Goal: Information Seeking & Learning: Learn about a topic

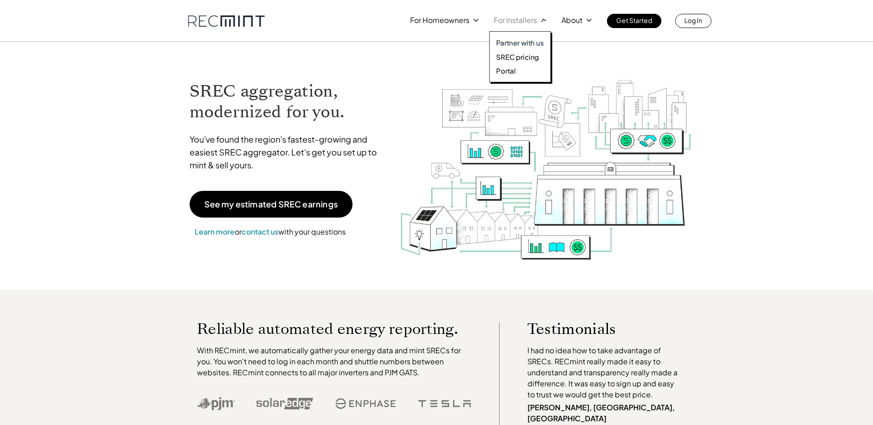
click at [516, 52] on div "Partner with us SREC pricing Portal" at bounding box center [520, 56] width 62 height 51
click at [515, 56] on p "SREC pricing" at bounding box center [517, 56] width 43 height 9
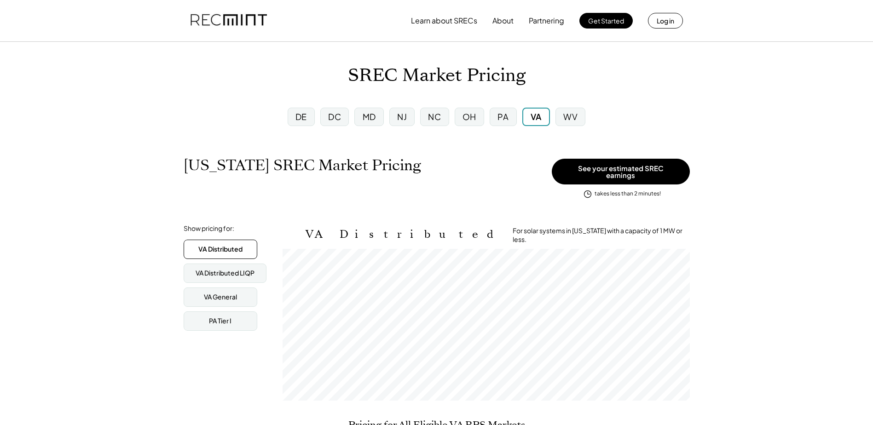
scroll to position [152, 407]
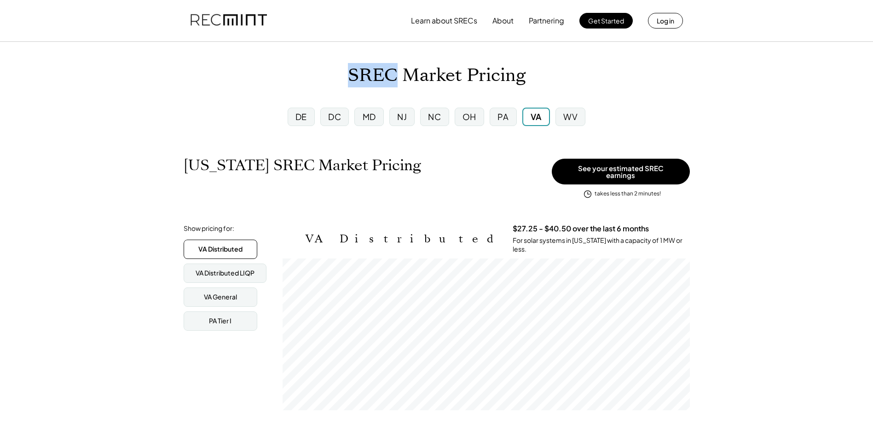
drag, startPoint x: 395, startPoint y: 70, endPoint x: 344, endPoint y: 74, distance: 51.2
click at [344, 74] on div "SREC Market Pricing" at bounding box center [436, 76] width 873 height 22
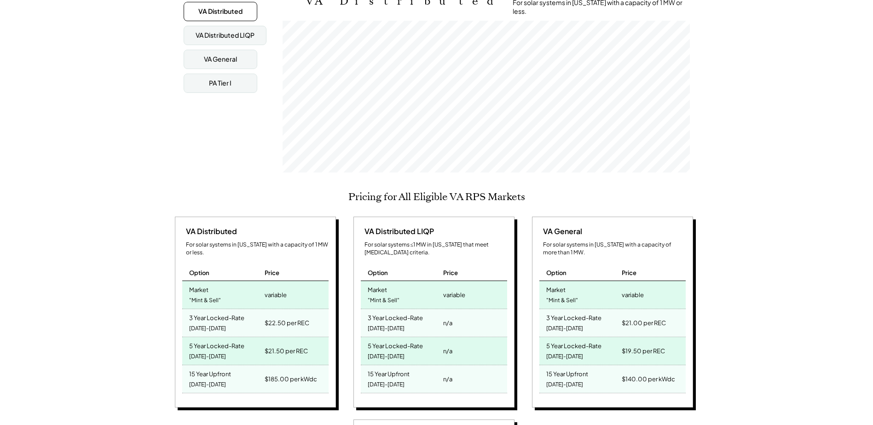
scroll to position [230, 0]
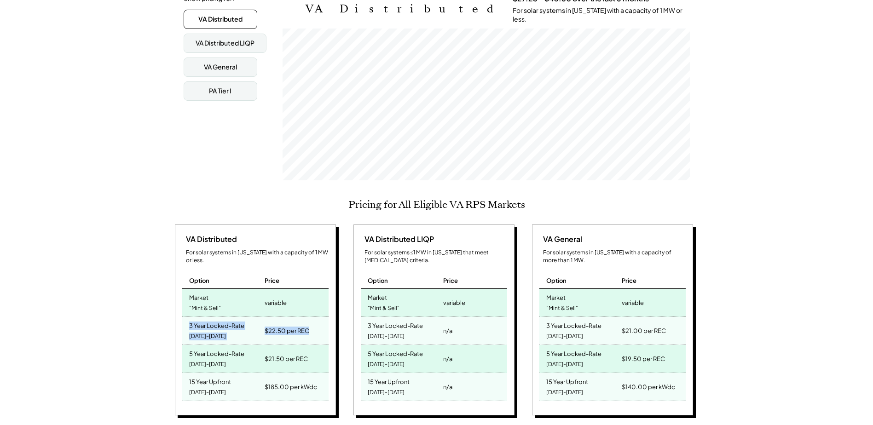
drag, startPoint x: 189, startPoint y: 311, endPoint x: 310, endPoint y: 318, distance: 122.1
click at [310, 318] on div "3 Year Locked-Rate [DATE]-[DATE] $22.50 per REC" at bounding box center [255, 331] width 146 height 28
drag, startPoint x: 310, startPoint y: 318, endPoint x: 272, endPoint y: 319, distance: 38.7
click at [272, 324] on div "$22.50 per REC" at bounding box center [286, 330] width 45 height 13
drag, startPoint x: 266, startPoint y: 316, endPoint x: 277, endPoint y: 313, distance: 11.3
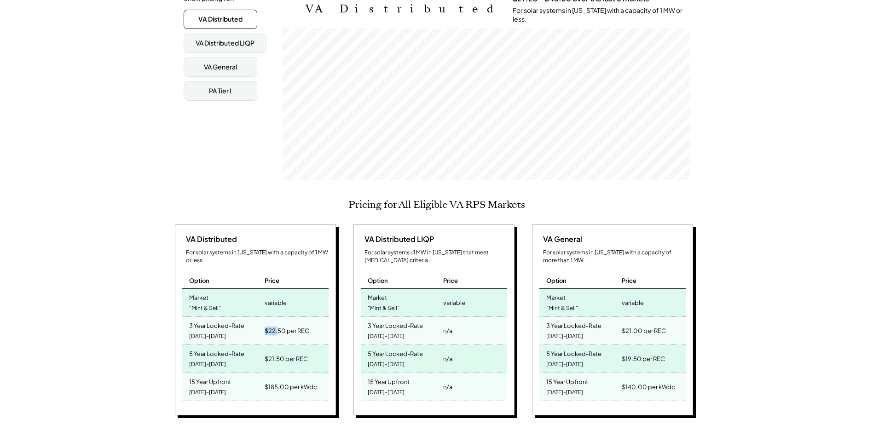
click at [277, 324] on div "$22.50 per REC" at bounding box center [286, 330] width 45 height 13
drag, startPoint x: 277, startPoint y: 313, endPoint x: 301, endPoint y: 319, distance: 24.1
click at [301, 324] on div "$22.50 per REC" at bounding box center [286, 330] width 45 height 13
drag, startPoint x: 188, startPoint y: 311, endPoint x: 230, endPoint y: 325, distance: 44.9
click at [230, 325] on div "3 Year Locked-Rate [DATE]-[DATE]" at bounding box center [222, 331] width 80 height 28
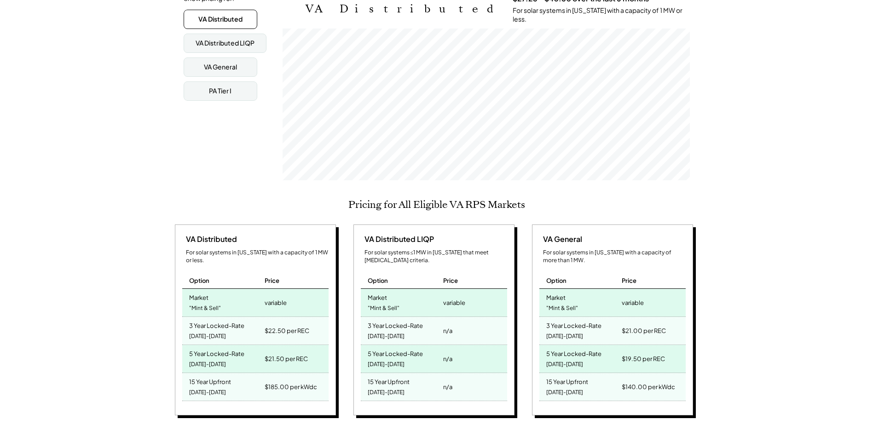
click at [233, 327] on div "3 Year Locked-Rate [DATE]-[DATE]" at bounding box center [222, 331] width 80 height 28
drag, startPoint x: 187, startPoint y: 340, endPoint x: 221, endPoint y: 348, distance: 34.6
click at [221, 348] on div "5 Year Locked-Rate [DATE]-[DATE]" at bounding box center [222, 359] width 80 height 28
drag, startPoint x: 221, startPoint y: 348, endPoint x: 234, endPoint y: 360, distance: 17.6
click at [234, 373] on div "15 Year Upfront [DATE]-[DATE]" at bounding box center [222, 387] width 80 height 28
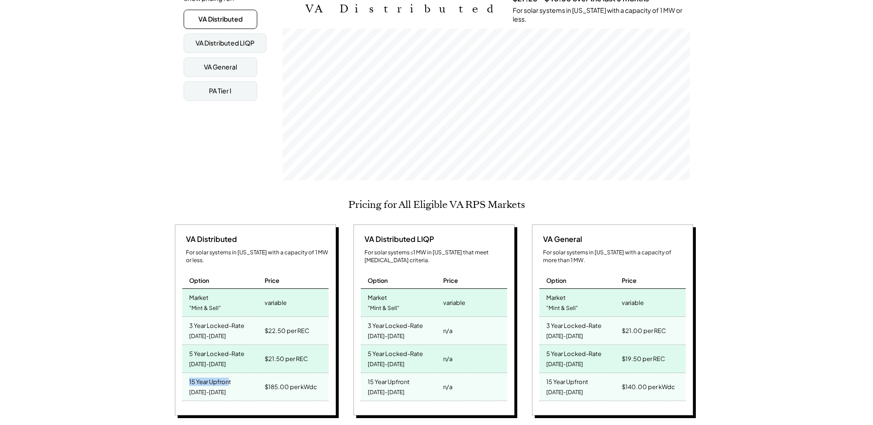
drag, startPoint x: 187, startPoint y: 368, endPoint x: 230, endPoint y: 380, distance: 44.3
click at [230, 380] on div "15 Year Upfront [DATE]-[DATE]" at bounding box center [222, 387] width 80 height 28
click at [230, 379] on div "15 Year Upfront [DATE]-[DATE]" at bounding box center [222, 387] width 80 height 28
drag, startPoint x: 189, startPoint y: 283, endPoint x: 224, endPoint y: 294, distance: 36.5
click at [224, 294] on div "Market "Mint & Sell"" at bounding box center [222, 303] width 80 height 28
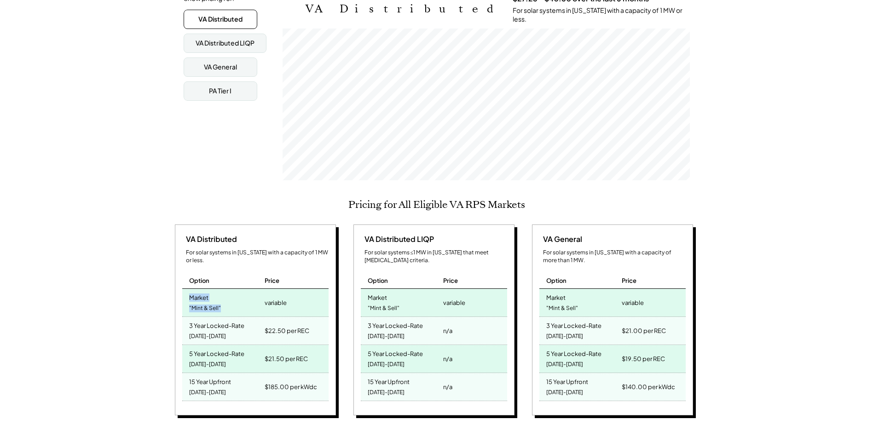
drag, startPoint x: 224, startPoint y: 294, endPoint x: 228, endPoint y: 298, distance: 5.5
click at [228, 298] on div "Market "Mint & Sell"" at bounding box center [222, 303] width 80 height 28
drag, startPoint x: 262, startPoint y: 374, endPoint x: 298, endPoint y: 374, distance: 36.3
click at [298, 374] on div "15 Year Upfront [DATE]-[DATE] $185.00 per kWdc" at bounding box center [255, 387] width 146 height 28
drag, startPoint x: 298, startPoint y: 374, endPoint x: 296, endPoint y: 385, distance: 10.7
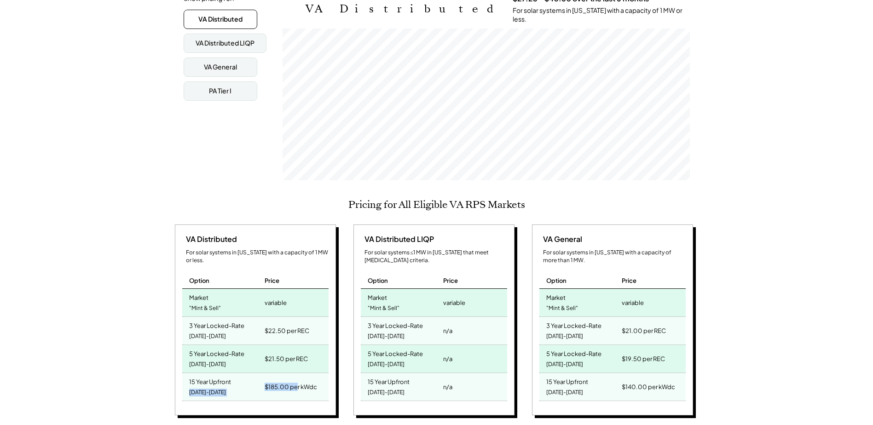
click at [296, 385] on div "$185.00 per kWdc" at bounding box center [295, 387] width 66 height 28
drag, startPoint x: 266, startPoint y: 373, endPoint x: 279, endPoint y: 371, distance: 12.6
click at [279, 380] on div "$185.00 per kWdc" at bounding box center [290, 386] width 52 height 13
drag, startPoint x: 279, startPoint y: 371, endPoint x: 297, endPoint y: 376, distance: 19.0
click at [297, 380] on div "$185.00 per kWdc" at bounding box center [290, 386] width 52 height 13
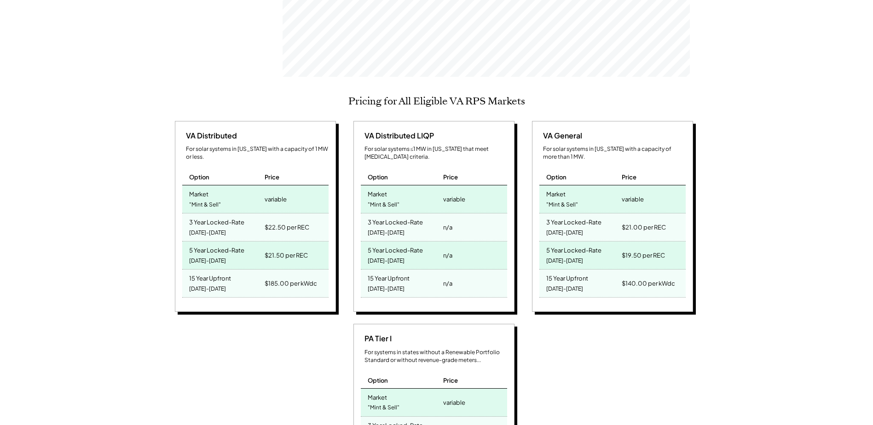
scroll to position [414, 0]
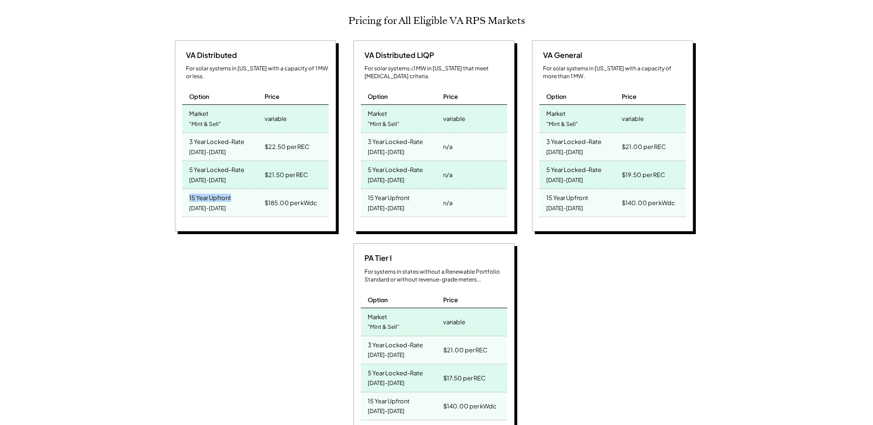
drag, startPoint x: 183, startPoint y: 184, endPoint x: 238, endPoint y: 194, distance: 56.1
click at [238, 194] on div "15 Year Upfront 2025-2039" at bounding box center [222, 203] width 80 height 28
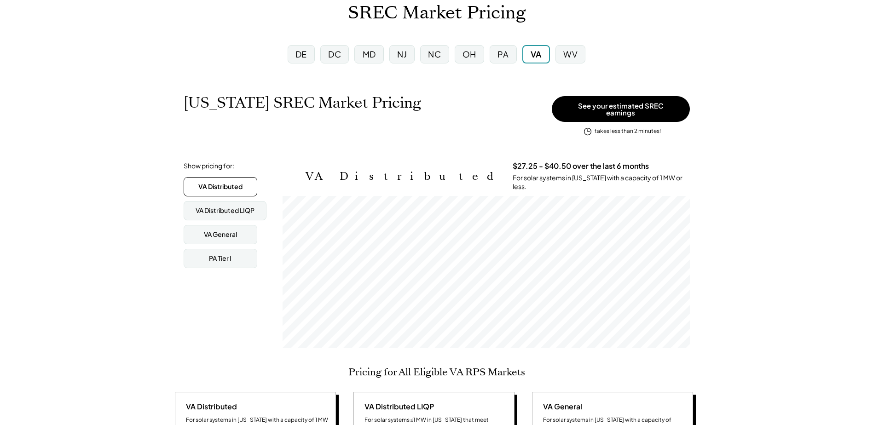
scroll to position [0, 0]
